Goal: Information Seeking & Learning: Learn about a topic

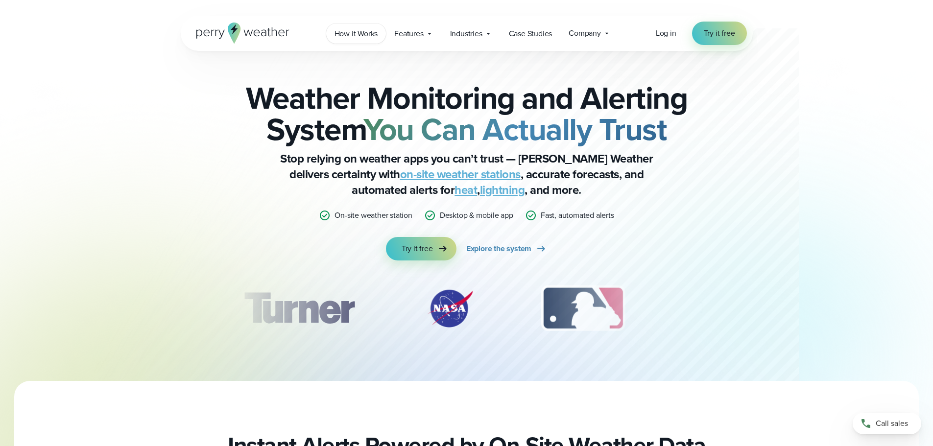
click at [356, 40] on link "How it Works" at bounding box center [356, 34] width 60 height 20
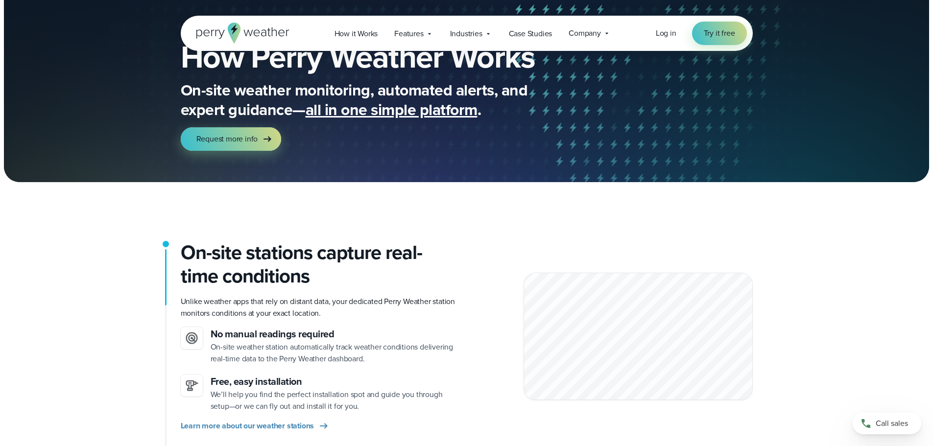
scroll to position [98, 0]
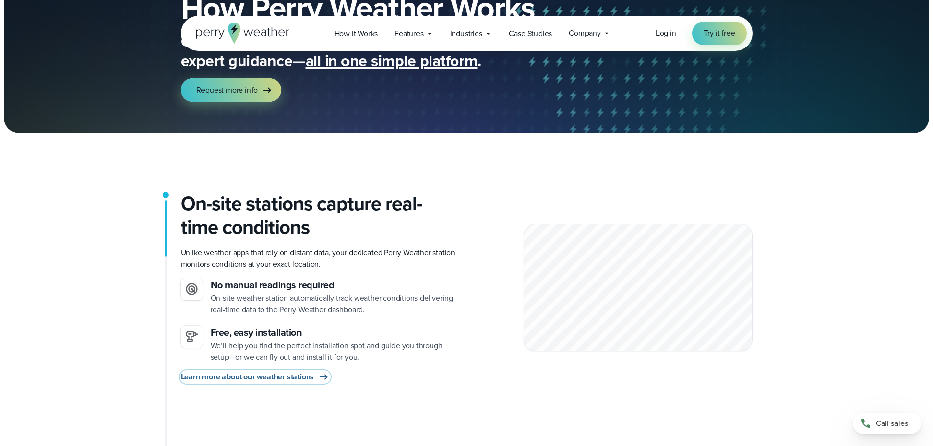
click at [210, 374] on span "Learn more about our weather stations" at bounding box center [248, 377] width 134 height 12
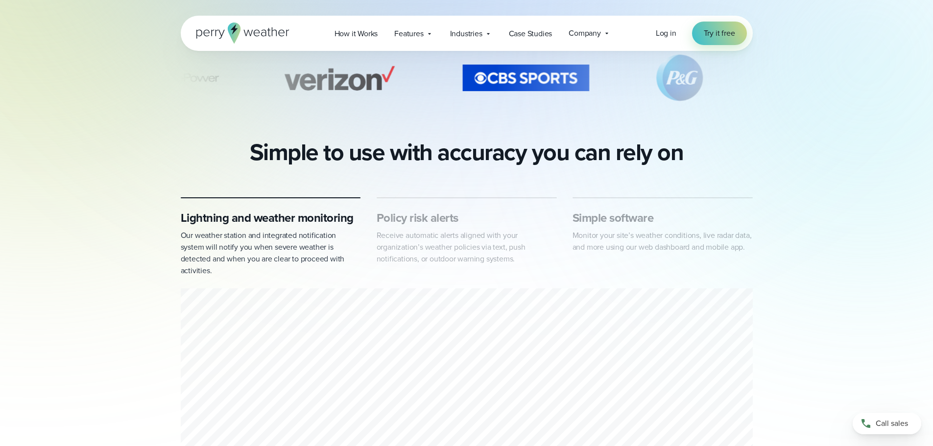
scroll to position [294, 0]
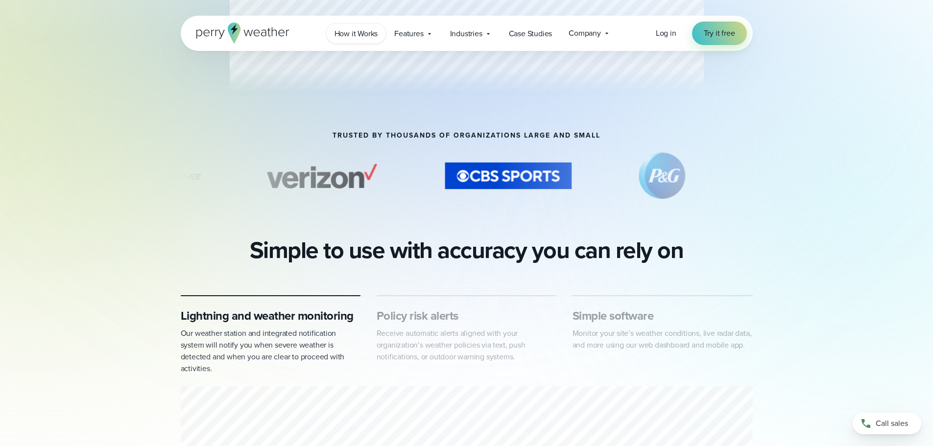
click at [344, 37] on span "How it Works" at bounding box center [356, 34] width 44 height 12
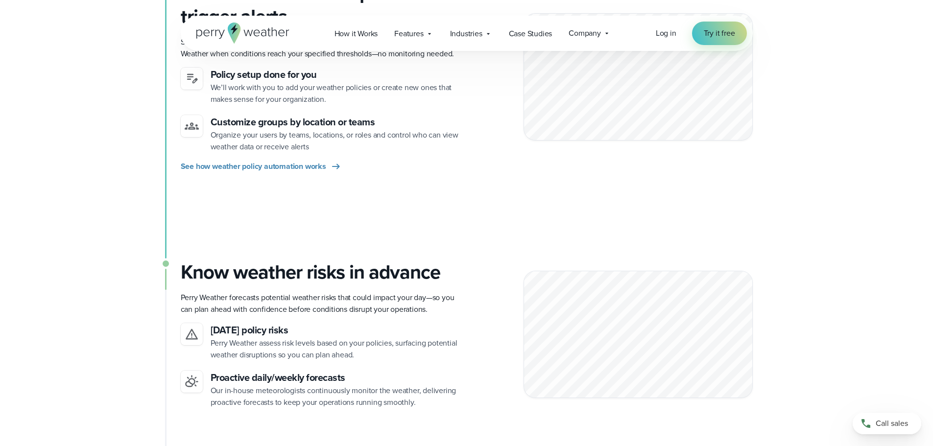
scroll to position [783, 0]
